Goal: Information Seeking & Learning: Understand process/instructions

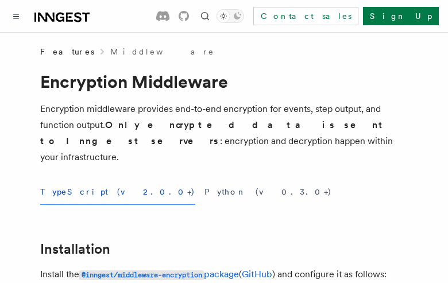
click at [76, 179] on button "TypeScript (v2.0.0+)" at bounding box center [117, 192] width 155 height 26
click at [204, 179] on button "Python (v0.3.0+)" at bounding box center [267, 192] width 127 height 26
